Goal: Task Accomplishment & Management: Use online tool/utility

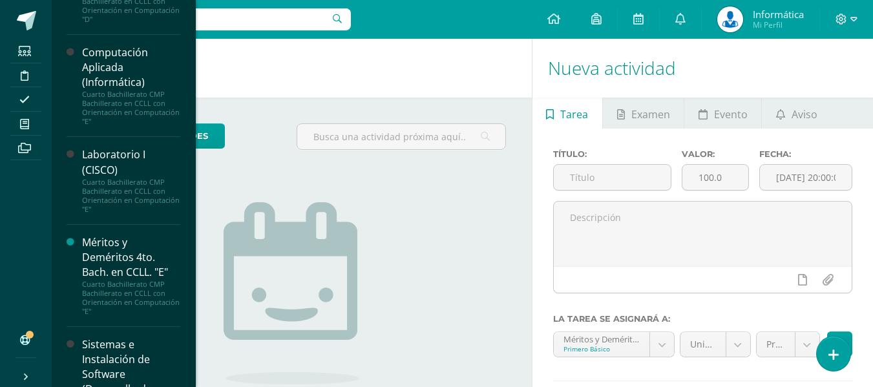
scroll to position [2840, 0]
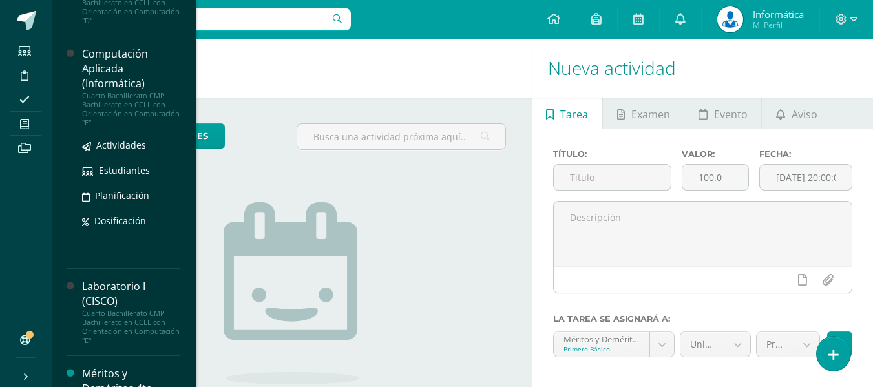
click at [133, 127] on div "Cuarto Bachillerato CMP Bachillerato en CCLL con Orientación en Computación "E"" at bounding box center [131, 109] width 98 height 36
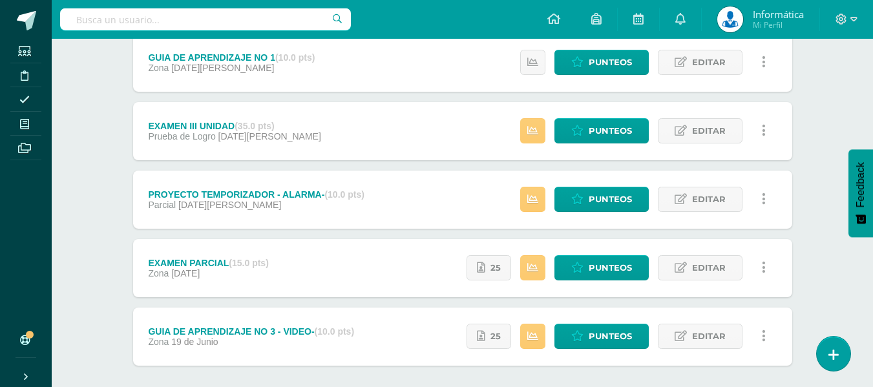
scroll to position [323, 0]
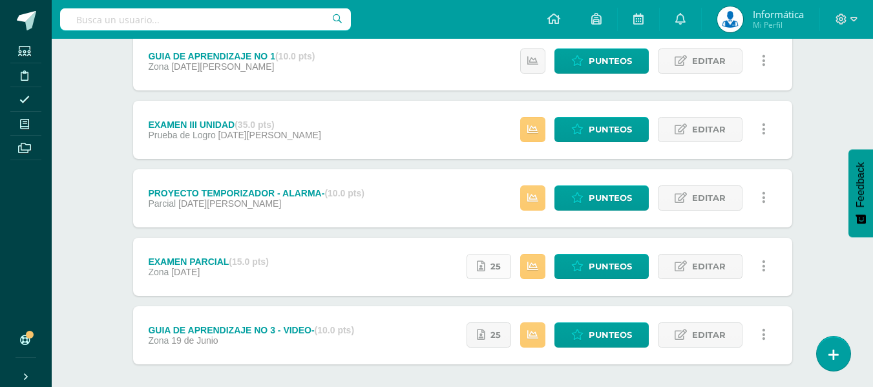
click at [505, 269] on link "25" at bounding box center [488, 266] width 45 height 25
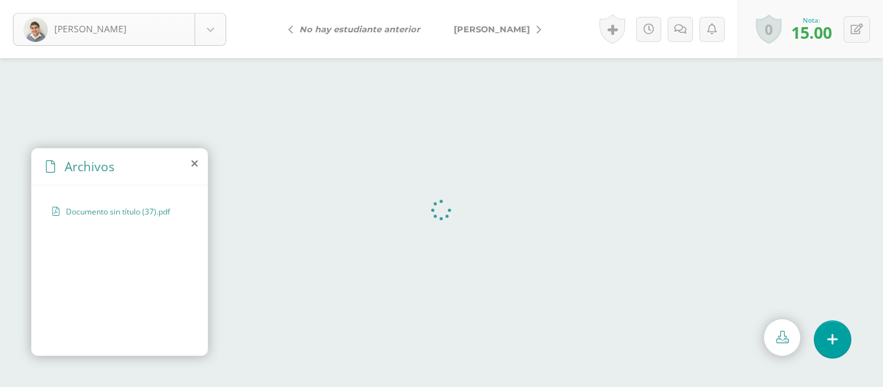
click at [210, 0] on body "Agustin, Elder Agustin, Elder Alvarado, Andrés Azurdia, Fabio Bardales, Jose Ca…" at bounding box center [441, 0] width 883 height 0
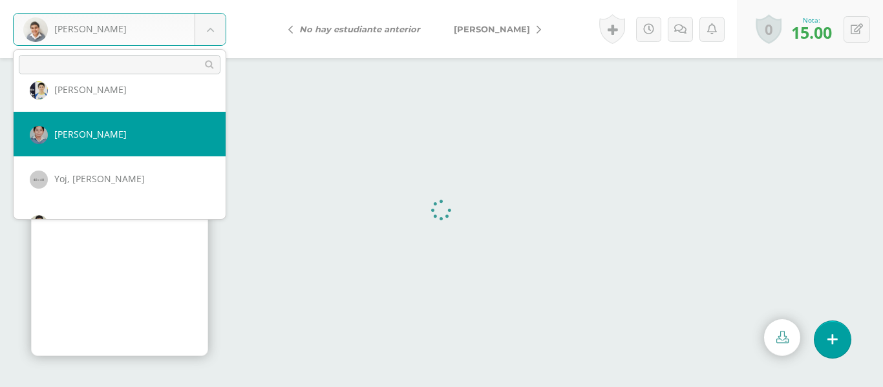
scroll to position [1163, 0]
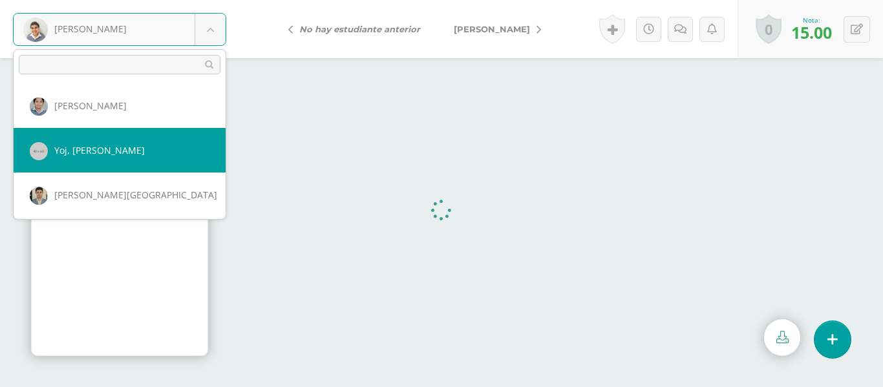
select select "733"
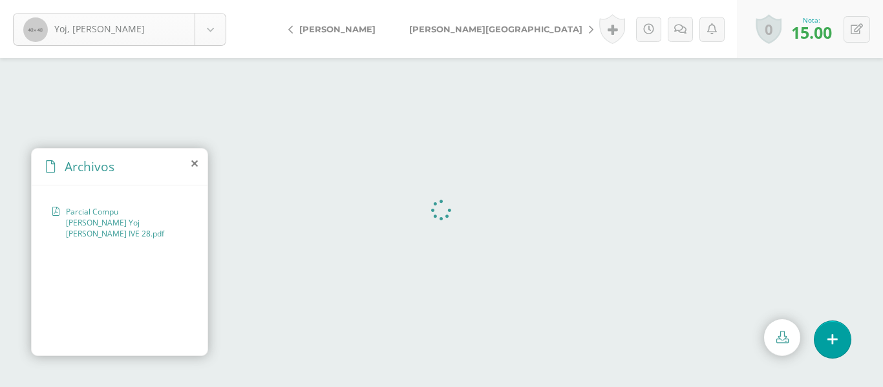
click at [216, 0] on body "Yoj, [PERSON_NAME], [PERSON_NAME] [PERSON_NAME] [GEOGRAPHIC_DATA][PERSON_NAME][…" at bounding box center [441, 0] width 883 height 0
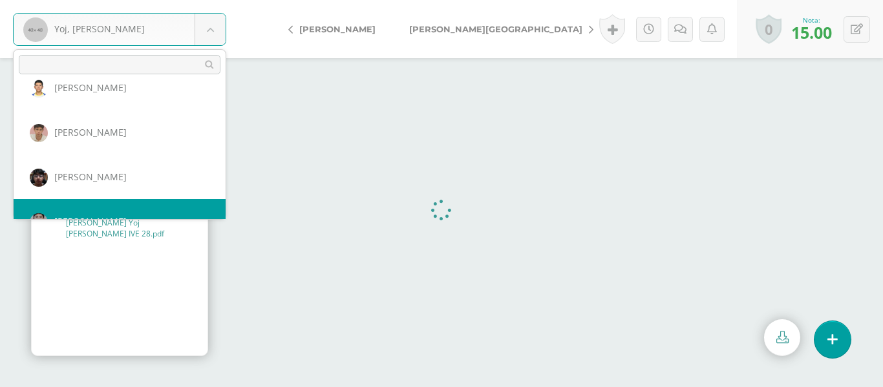
scroll to position [759, 0]
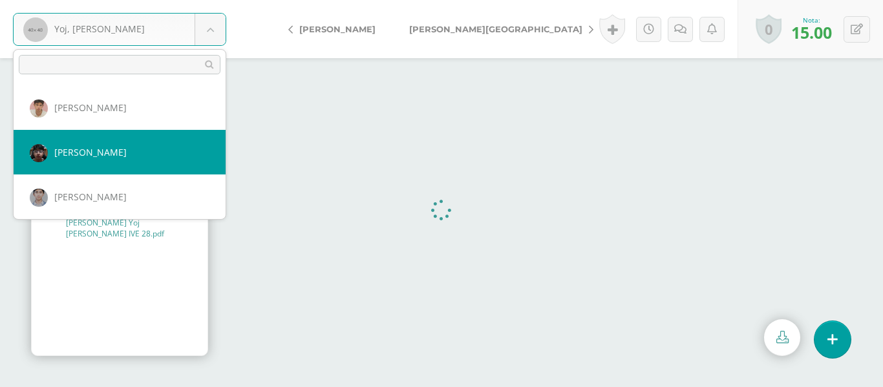
select select "1646"
